Goal: Transaction & Acquisition: Obtain resource

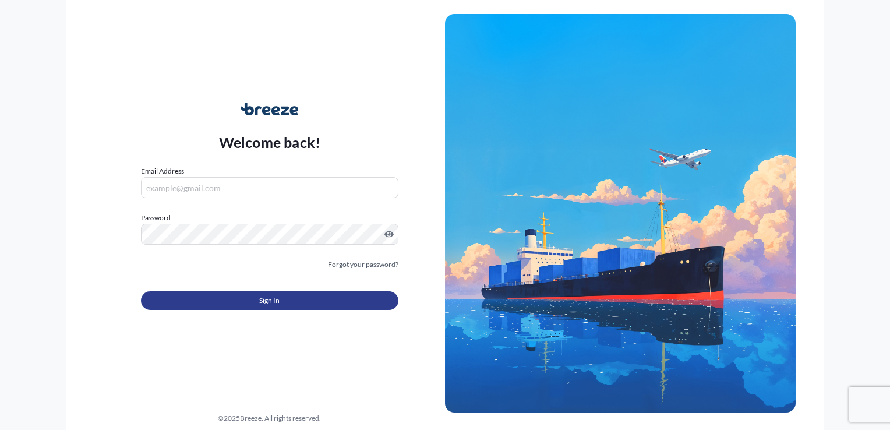
type input "[EMAIL_ADDRESS][DOMAIN_NAME]"
click at [259, 297] on span "Sign In" at bounding box center [269, 301] width 20 height 12
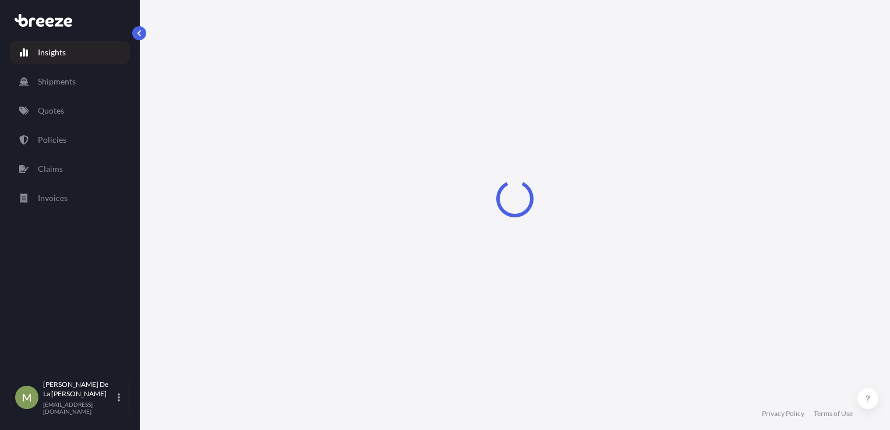
select select "2025"
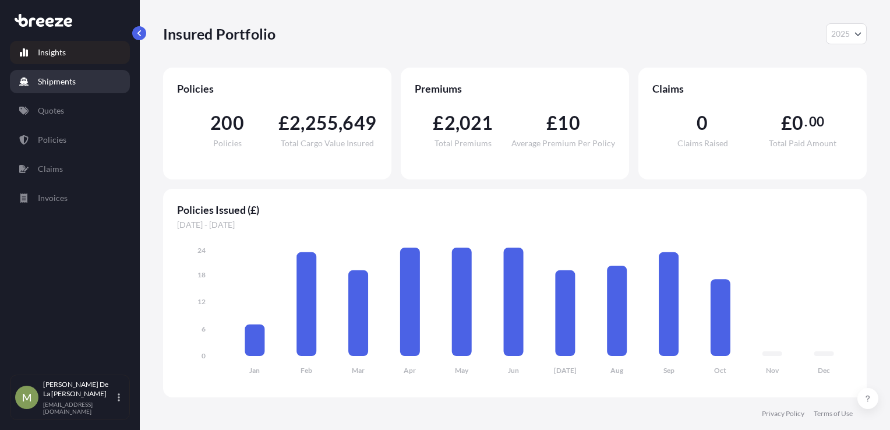
click at [79, 83] on link "Shipments" at bounding box center [70, 81] width 120 height 23
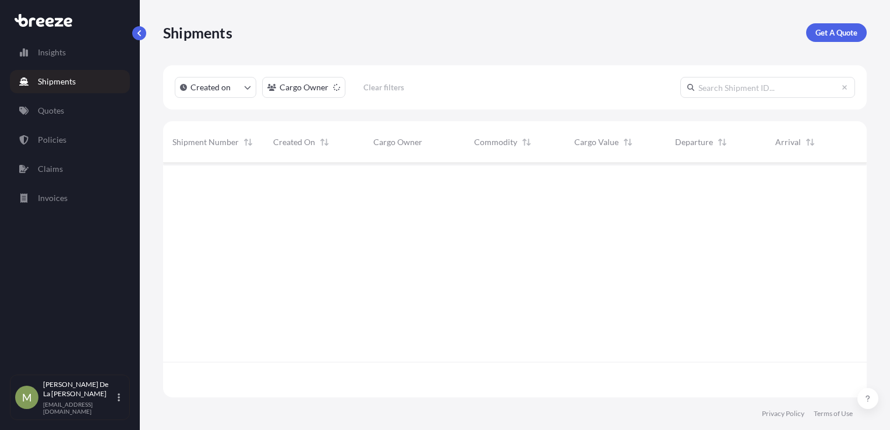
scroll to position [267, 695]
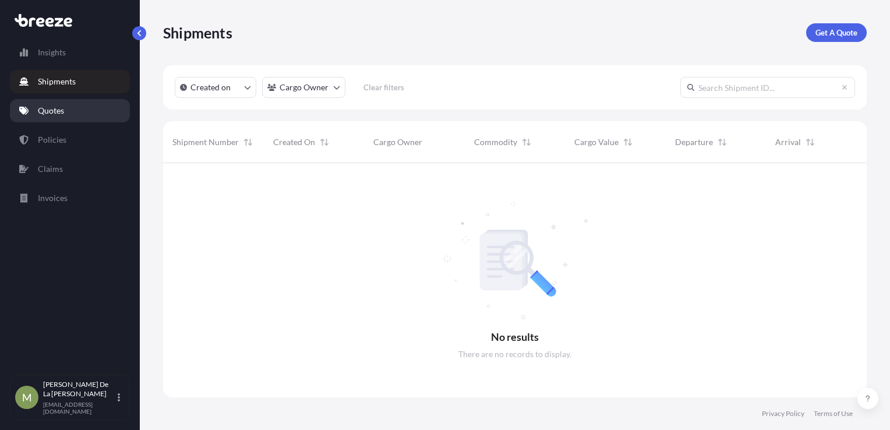
click at [81, 108] on link "Quotes" at bounding box center [70, 110] width 120 height 23
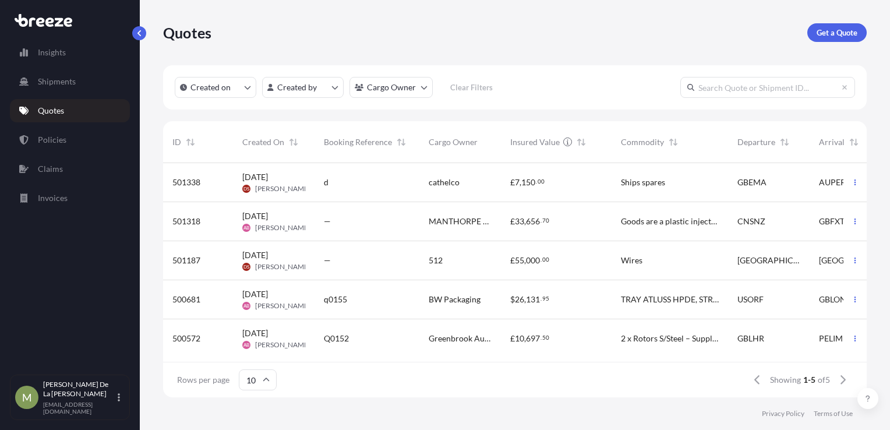
click at [738, 98] on div "Created on Created by Cargo Owner Clear Filters" at bounding box center [515, 87] width 704 height 44
click at [738, 90] on input "text" at bounding box center [768, 87] width 175 height 21
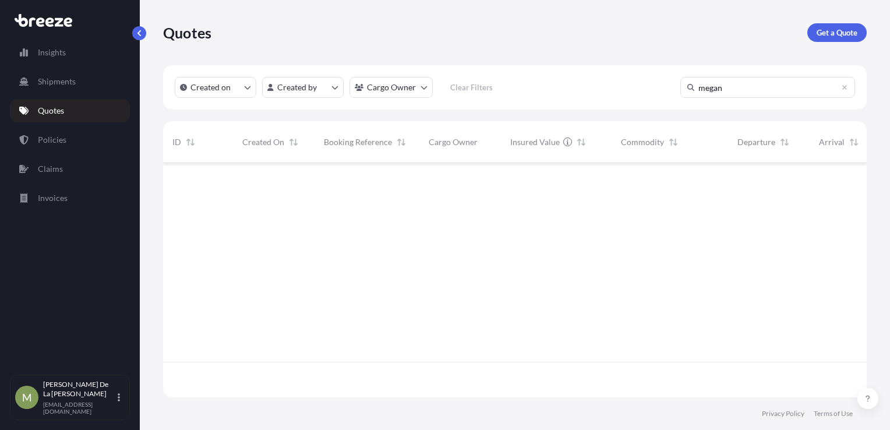
scroll to position [267, 695]
type input "megan"
click at [846, 86] on icon at bounding box center [845, 87] width 5 height 5
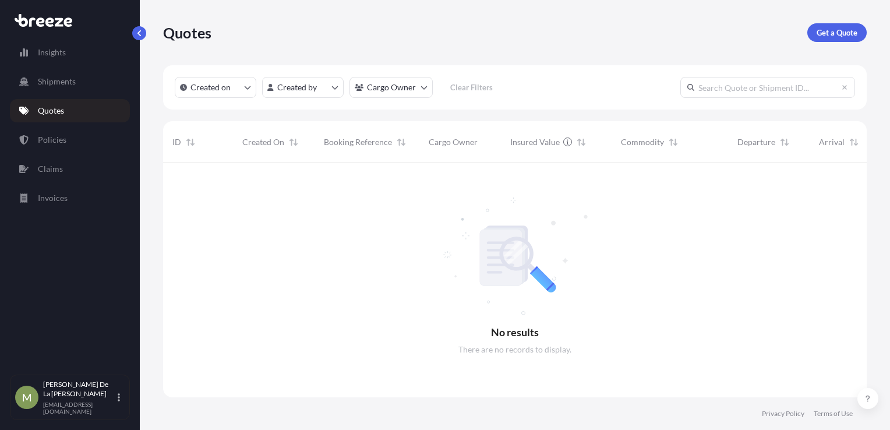
scroll to position [9, 9]
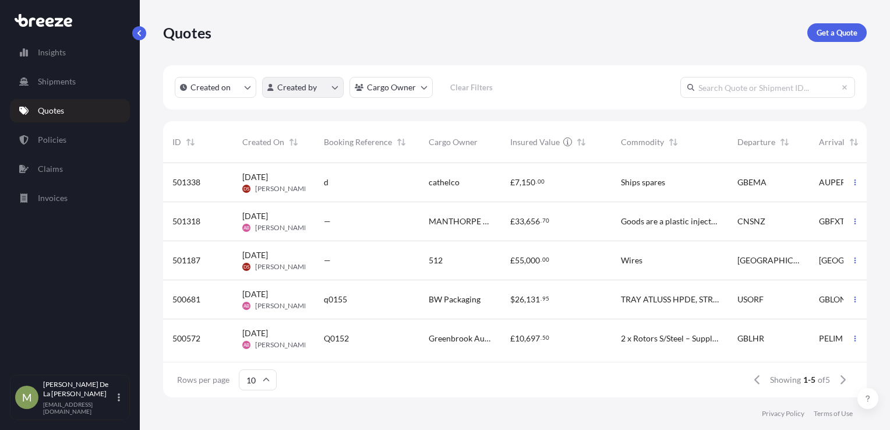
click at [331, 84] on html "Insights Shipments Quotes Policies Claims Invoices M [PERSON_NAME] De La Cruz […" at bounding box center [445, 215] width 890 height 430
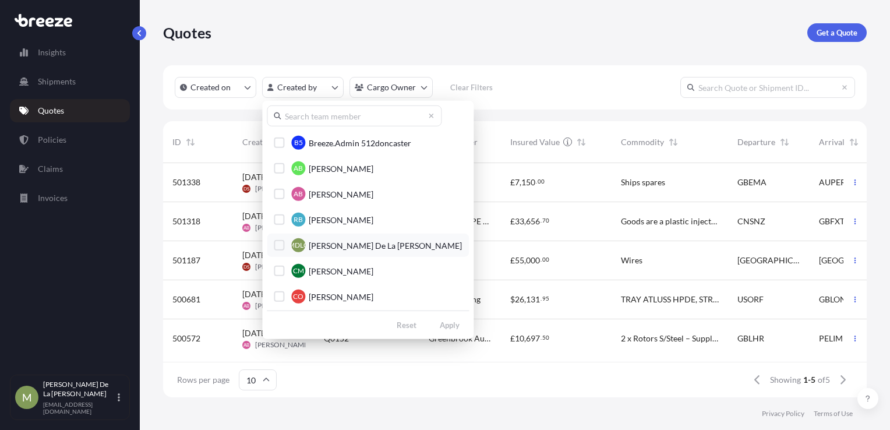
click at [317, 240] on span "[PERSON_NAME] De La [PERSON_NAME]" at bounding box center [385, 246] width 153 height 12
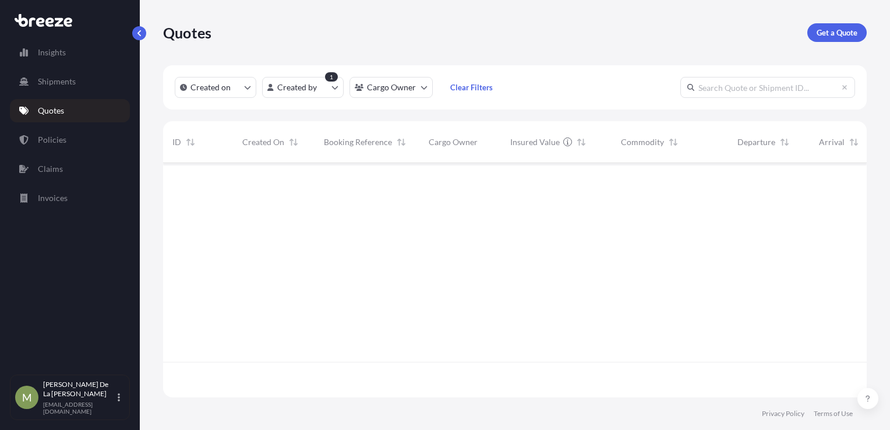
scroll to position [267, 695]
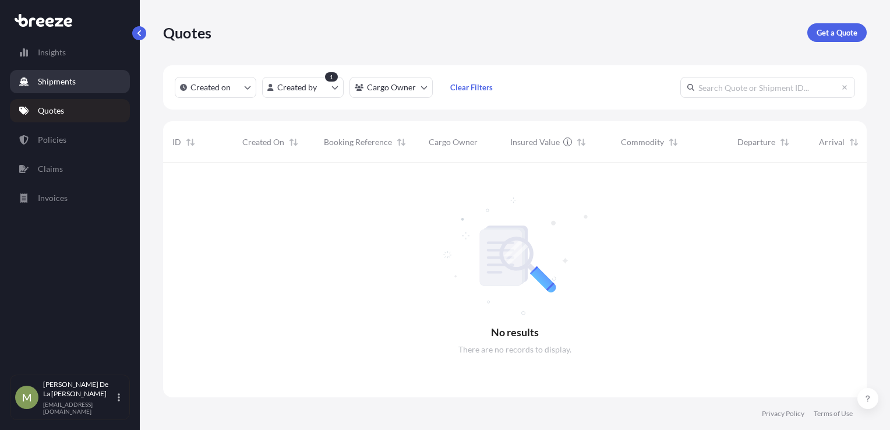
click at [110, 89] on link "Shipments" at bounding box center [70, 81] width 120 height 23
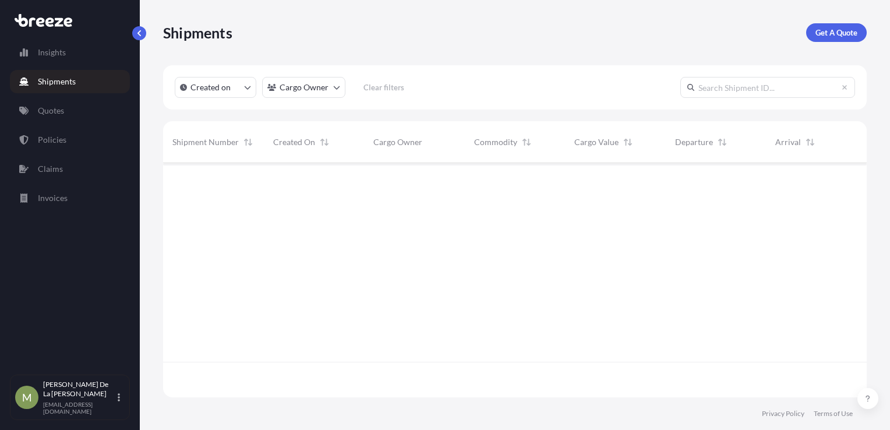
scroll to position [232, 695]
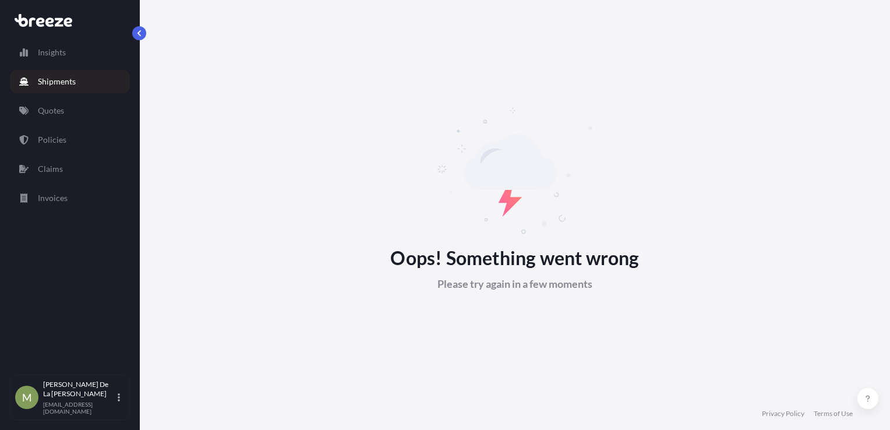
click at [63, 92] on link "Shipments" at bounding box center [70, 81] width 120 height 23
click at [62, 89] on link "Shipments" at bounding box center [70, 81] width 120 height 23
click at [63, 89] on link "Shipments" at bounding box center [70, 81] width 120 height 23
click at [138, 27] on button "button" at bounding box center [139, 33] width 14 height 14
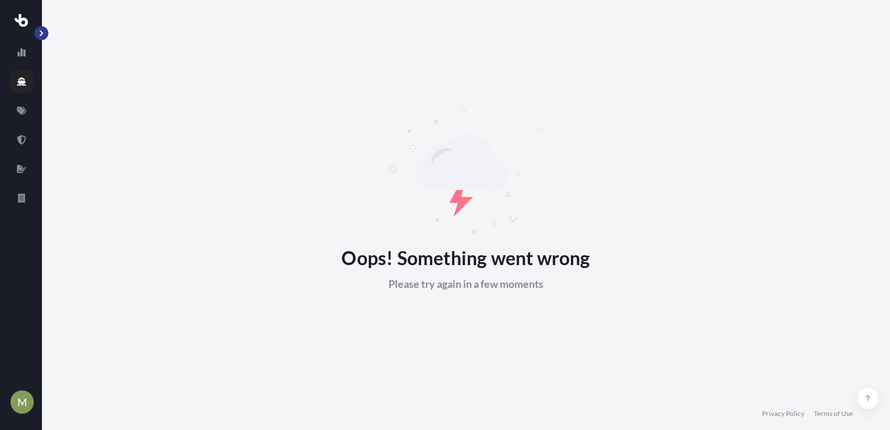
click at [43, 38] on button "button" at bounding box center [41, 33] width 14 height 14
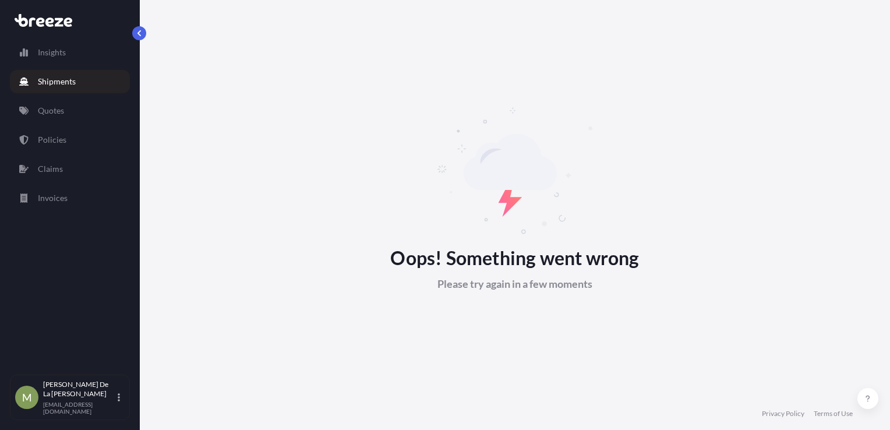
click at [39, 90] on link "Shipments" at bounding box center [70, 81] width 120 height 23
click at [42, 110] on p "Quotes" at bounding box center [51, 111] width 26 height 12
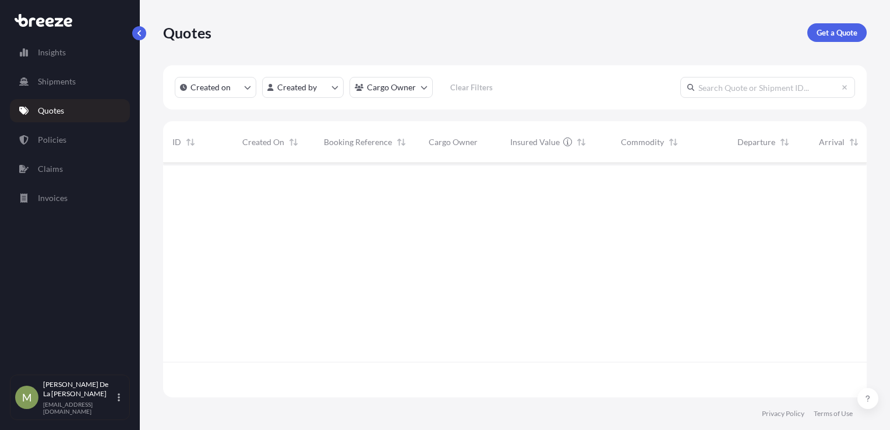
scroll to position [232, 695]
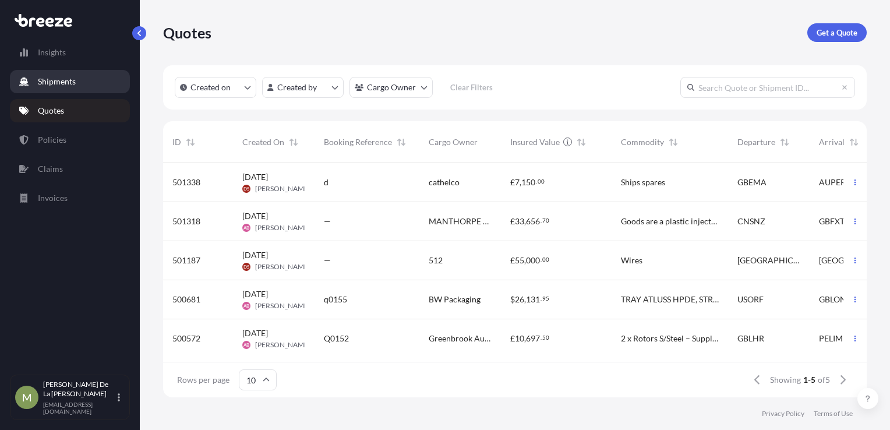
click at [58, 92] on link "Shipments" at bounding box center [70, 81] width 120 height 23
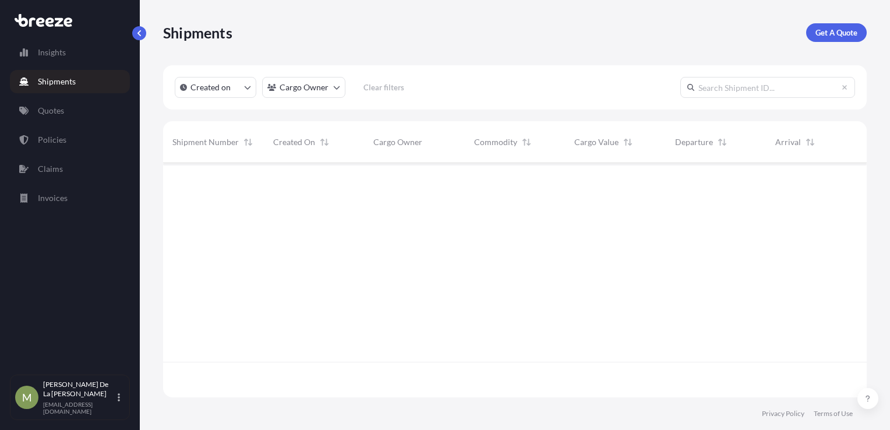
scroll to position [267, 695]
click at [718, 86] on input "text" at bounding box center [768, 87] width 175 height 21
type input "all"
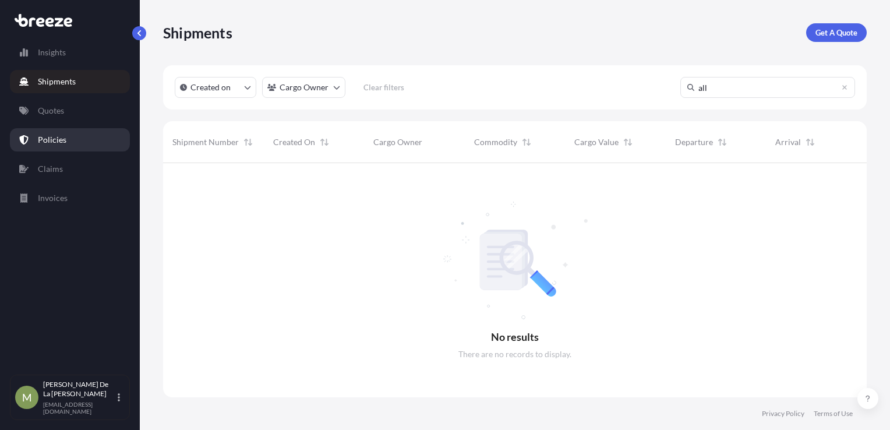
click at [68, 139] on link "Policies" at bounding box center [70, 139] width 120 height 23
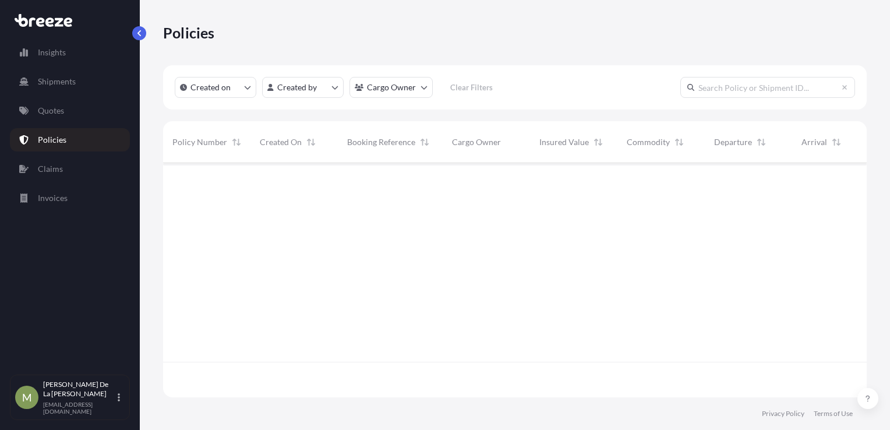
scroll to position [232, 695]
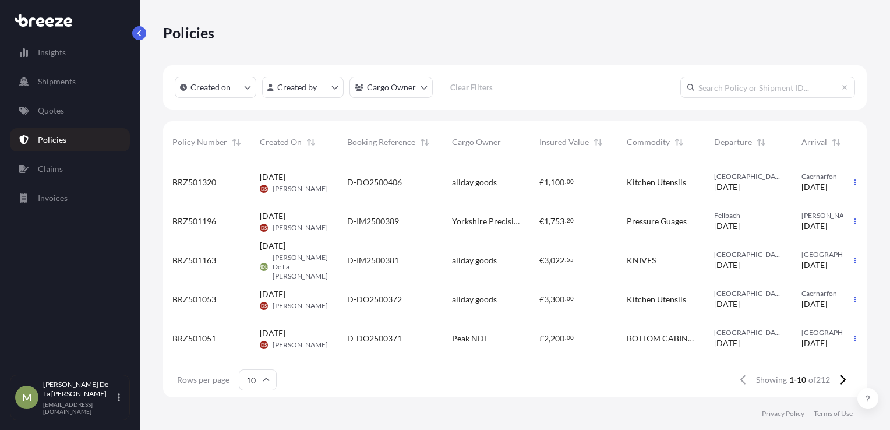
click at [723, 87] on input "text" at bounding box center [768, 87] width 175 height 21
click at [455, 251] on div "allday goods" at bounding box center [486, 260] width 87 height 39
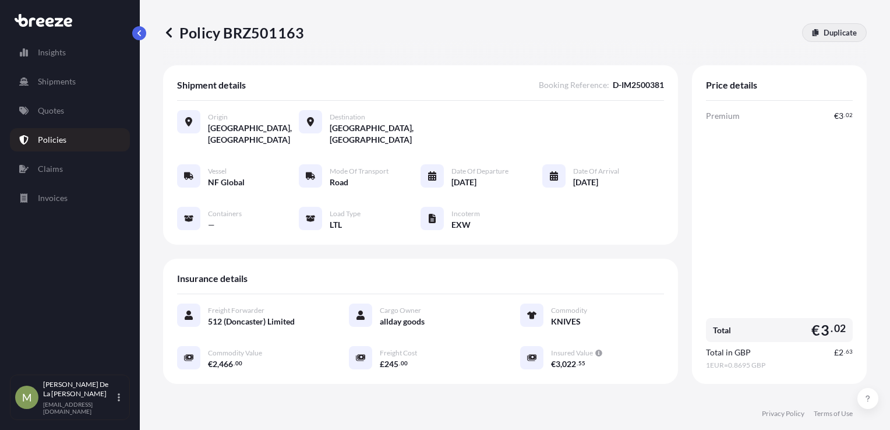
click at [827, 34] on p "Duplicate" at bounding box center [840, 33] width 33 height 12
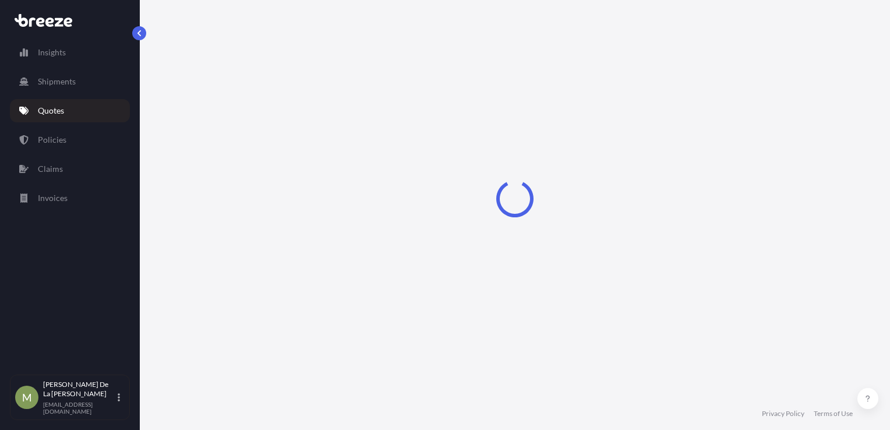
scroll to position [17, 0]
select select "Road"
select select "1"
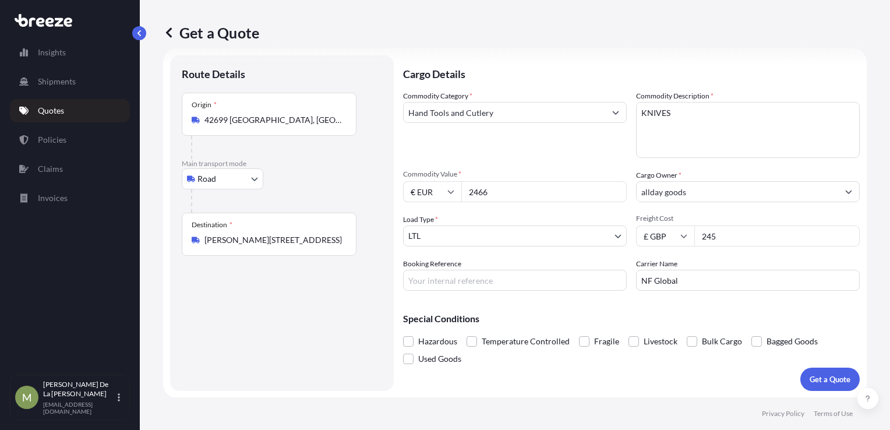
click at [503, 192] on input "2466" at bounding box center [545, 191] width 166 height 21
drag, startPoint x: 503, startPoint y: 198, endPoint x: 418, endPoint y: 199, distance: 85.1
click at [417, 196] on div "€ EUR 2466" at bounding box center [515, 191] width 224 height 21
type input "22543.75"
click at [419, 281] on input "Booking Reference" at bounding box center [515, 280] width 224 height 21
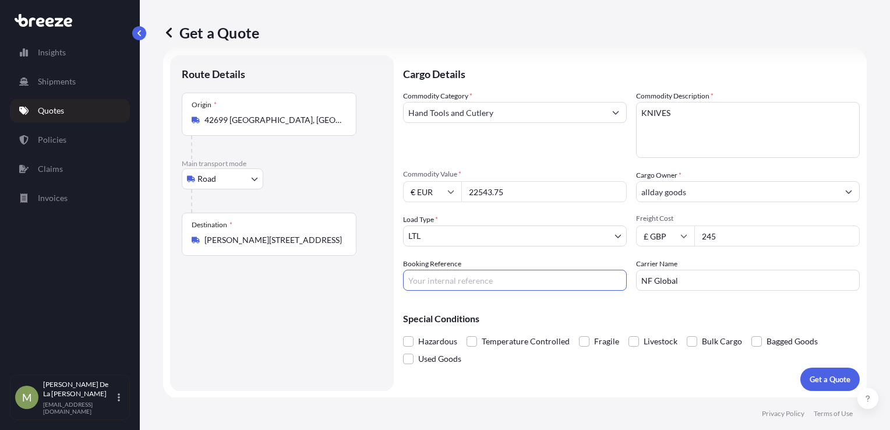
paste input "D-IM2500439"
type input "D-IM2500439"
click at [823, 375] on p "Get a Quote" at bounding box center [830, 380] width 41 height 12
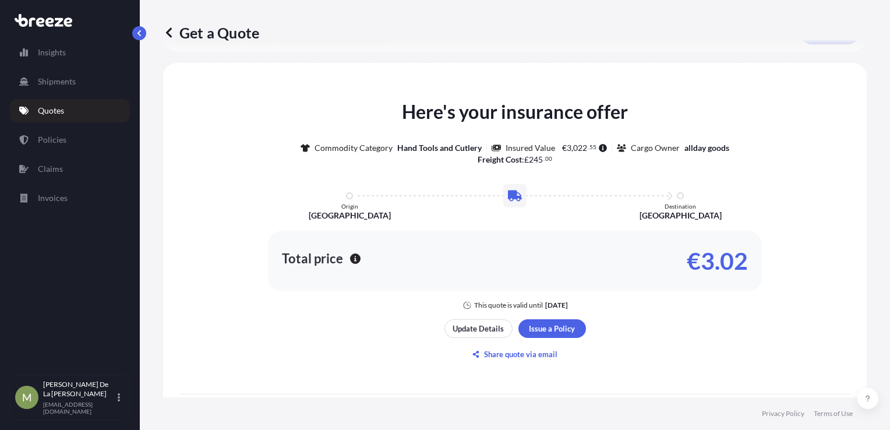
scroll to position [416, 0]
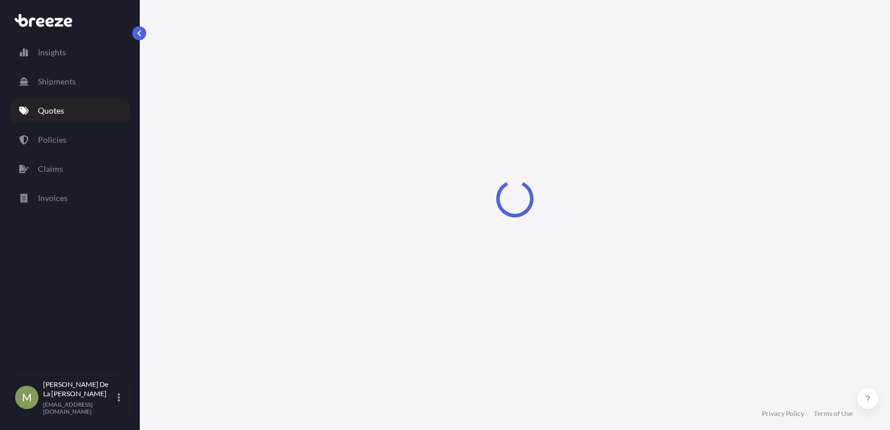
select select "Road"
select select "1"
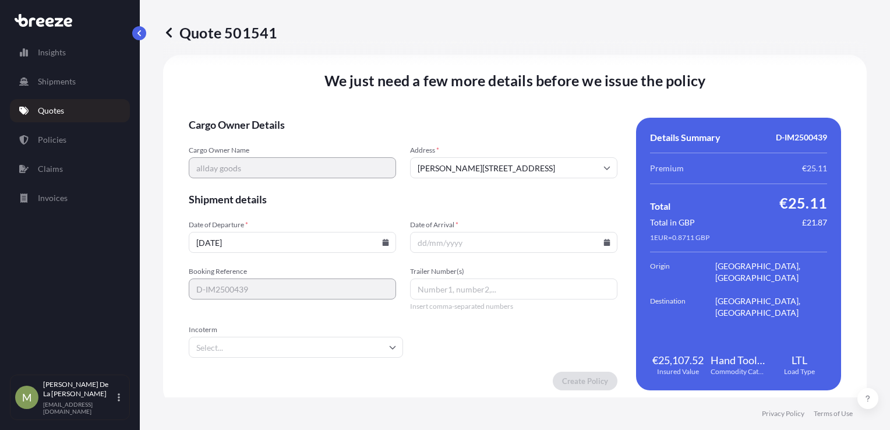
scroll to position [1453, 0]
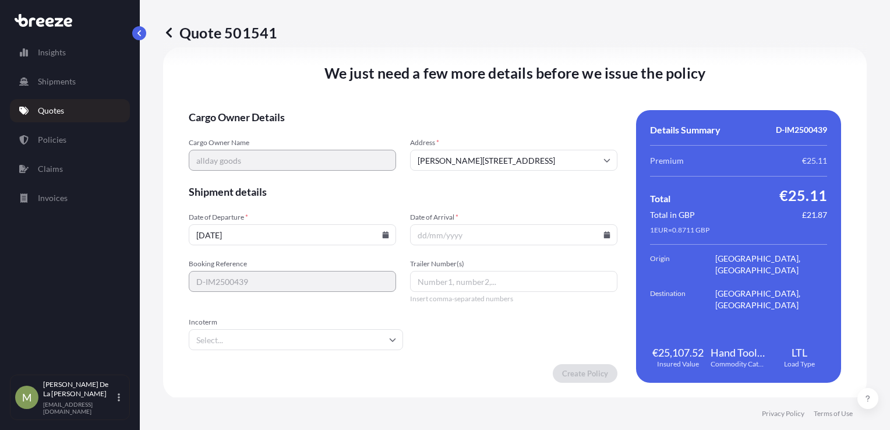
click at [270, 227] on input "[DATE]" at bounding box center [292, 234] width 207 height 21
click at [386, 233] on div "[DATE]" at bounding box center [292, 234] width 207 height 21
click at [385, 234] on icon at bounding box center [386, 234] width 6 height 7
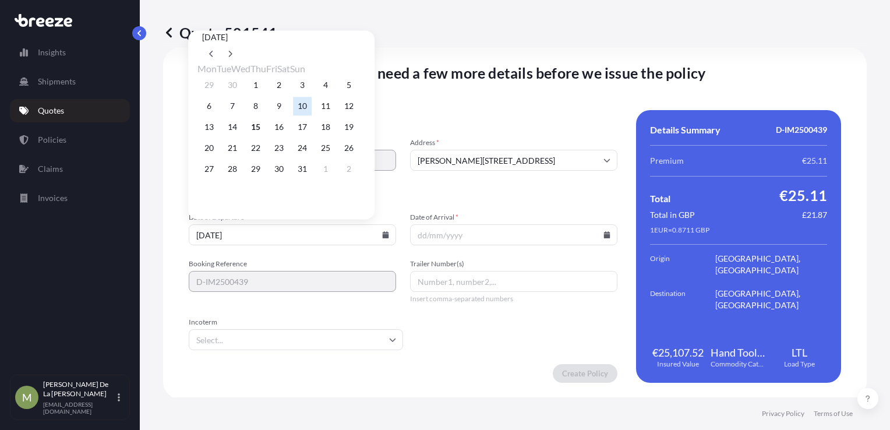
click at [312, 107] on button "10" at bounding box center [302, 106] width 19 height 19
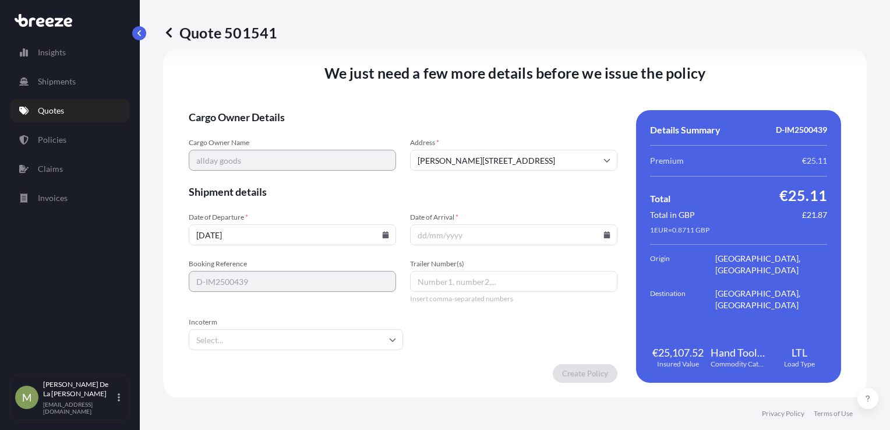
click at [383, 234] on icon at bounding box center [386, 234] width 6 height 7
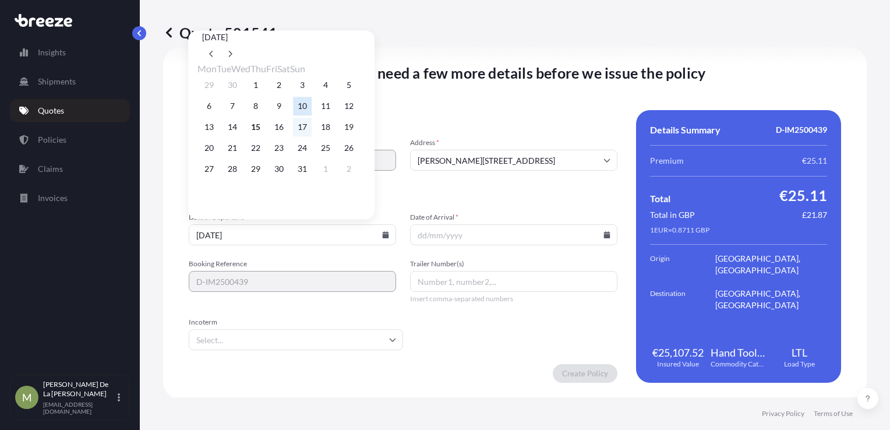
click at [312, 133] on button "17" at bounding box center [302, 127] width 19 height 19
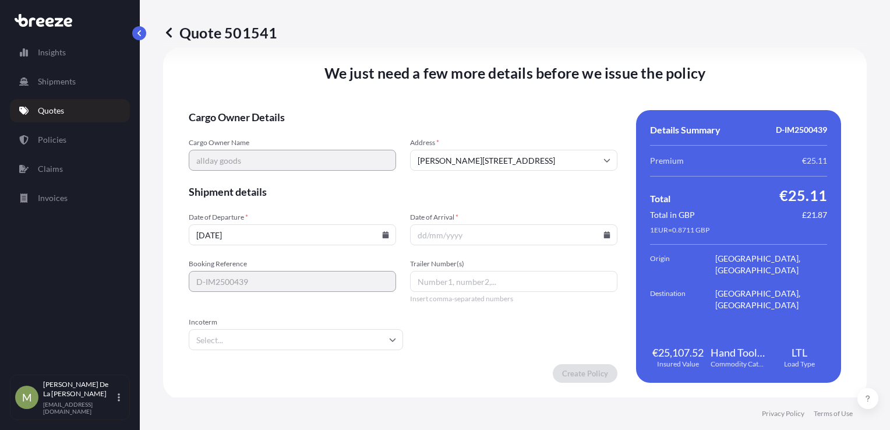
type input "[DATE]"
click at [604, 237] on icon at bounding box center [607, 234] width 6 height 7
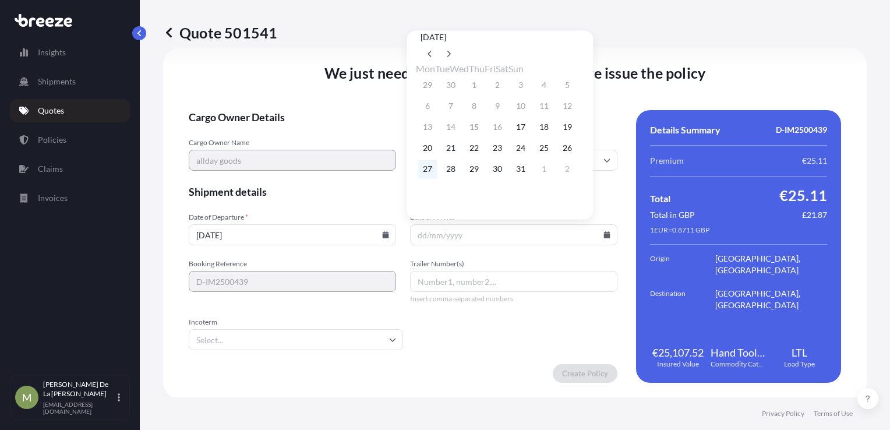
click at [425, 177] on button "27" at bounding box center [427, 169] width 19 height 19
type input "[DATE]"
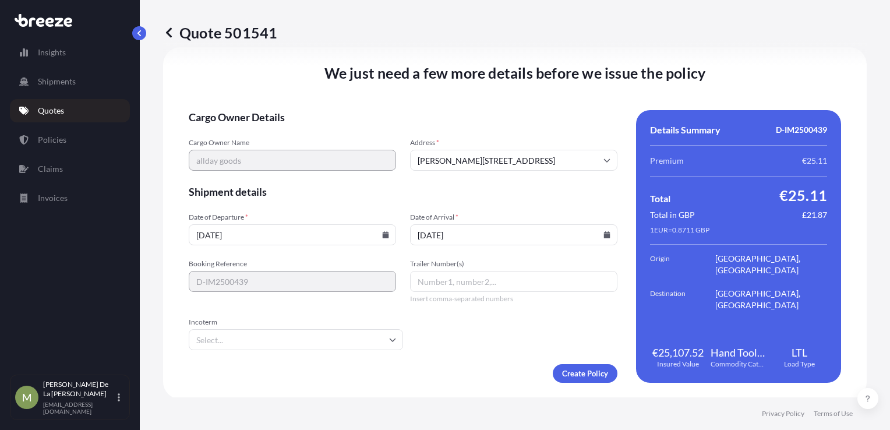
click at [332, 345] on input "Incoterm" at bounding box center [296, 339] width 214 height 21
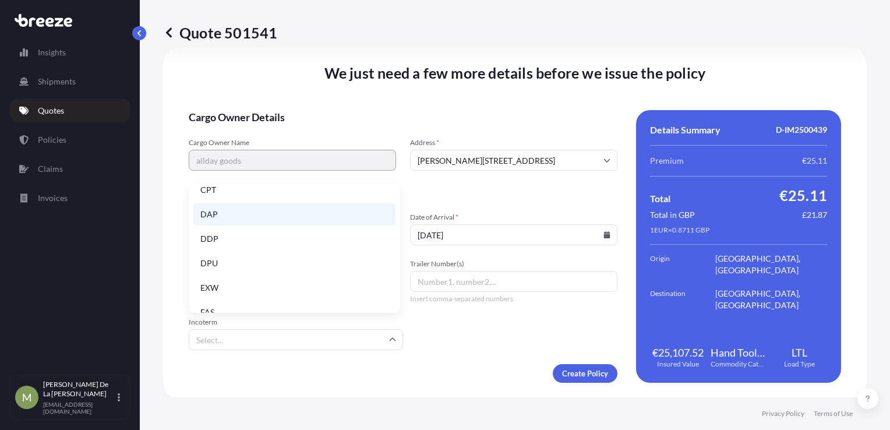
scroll to position [117, 0]
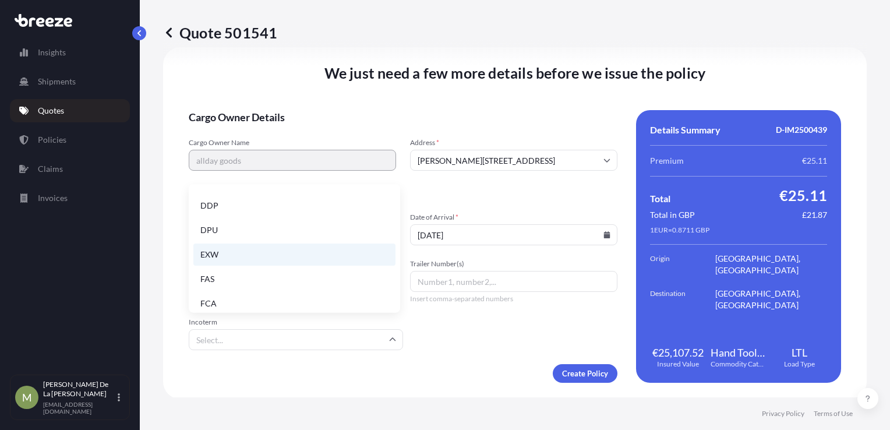
click at [228, 256] on li "EXW" at bounding box center [294, 255] width 202 height 22
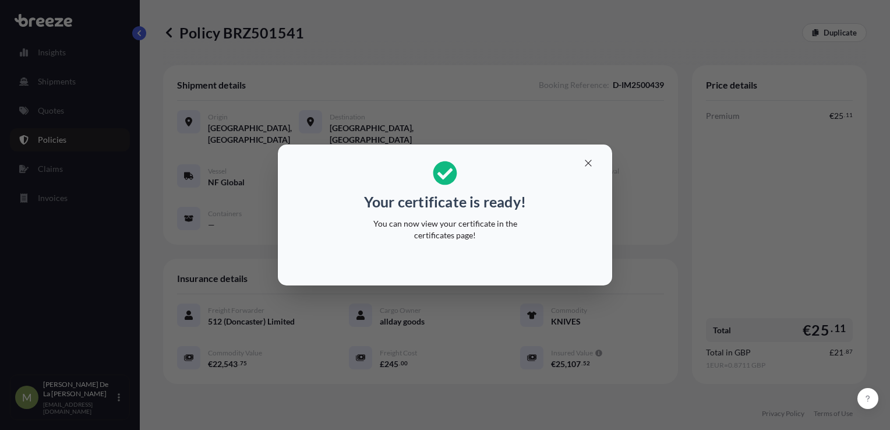
click at [605, 142] on div "Your certificate is ready! You can now view your certificate in the certificate…" at bounding box center [445, 215] width 890 height 430
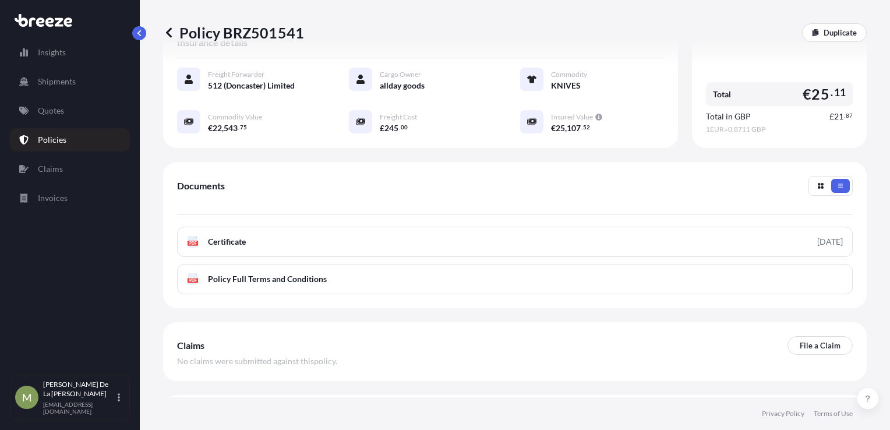
scroll to position [269, 0]
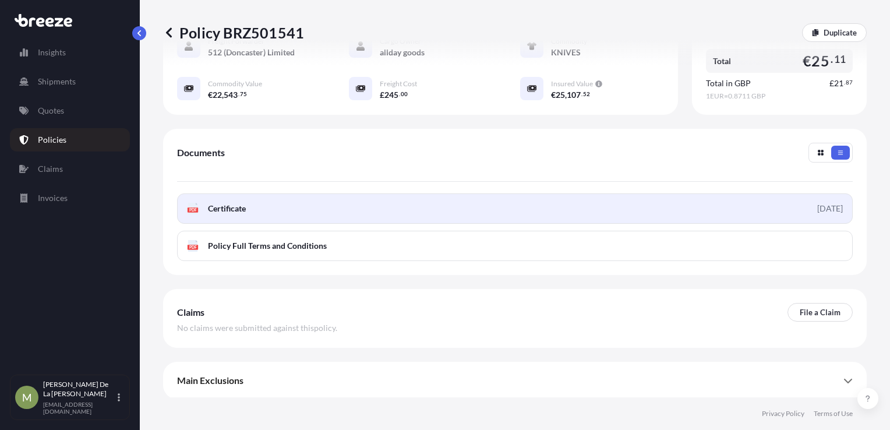
click at [236, 207] on span "Certificate" at bounding box center [227, 209] width 38 height 12
